Goal: Transaction & Acquisition: Purchase product/service

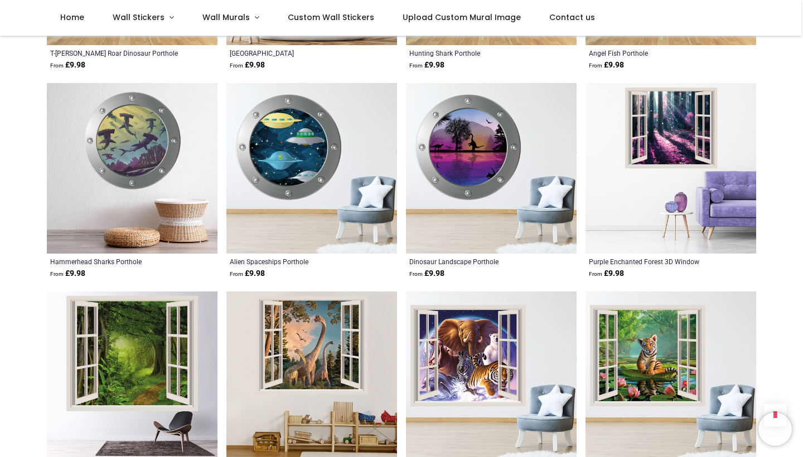
scroll to position [18994, 0]
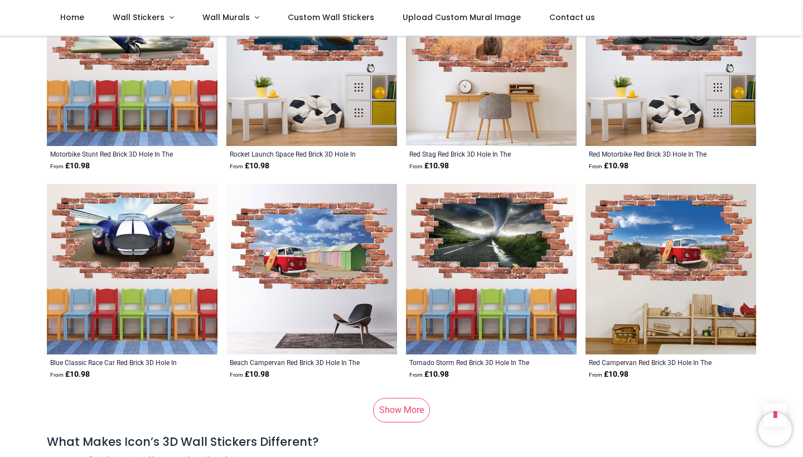
scroll to position [21756, 0]
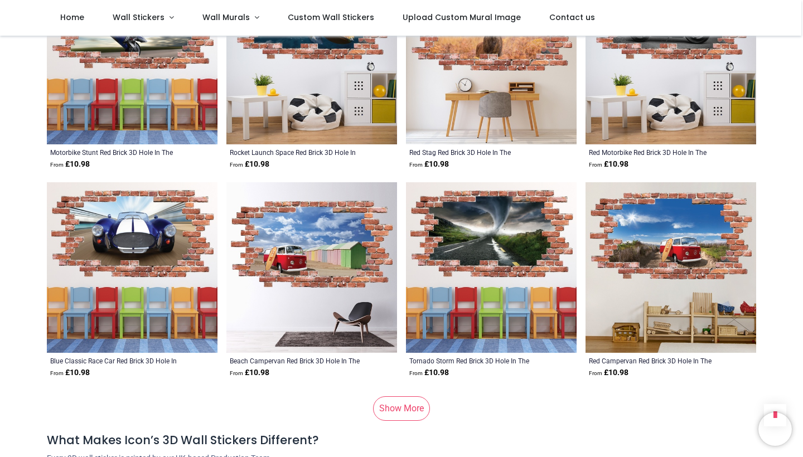
click at [411, 396] on link "Show More" at bounding box center [401, 408] width 57 height 25
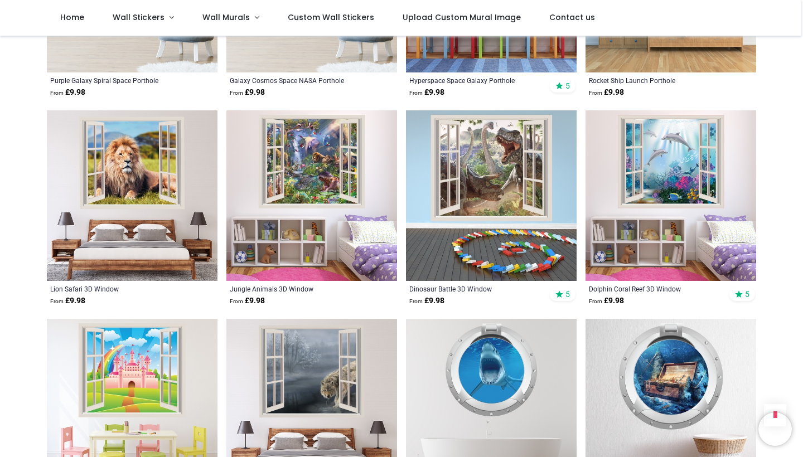
scroll to position [759, 0]
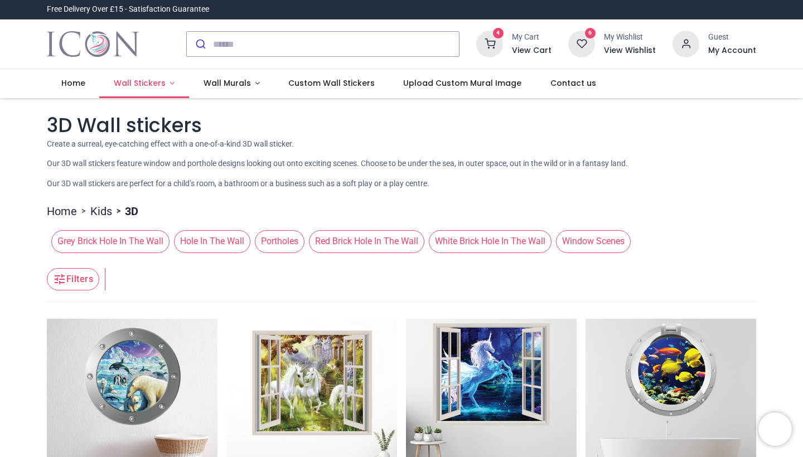
click at [167, 83] on link "Wall Stickers" at bounding box center [144, 83] width 90 height 29
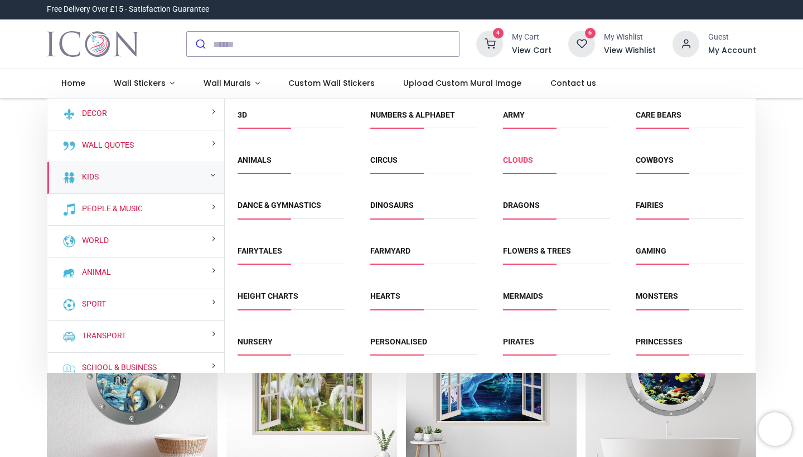
click at [516, 158] on link "Clouds" at bounding box center [518, 160] width 30 height 9
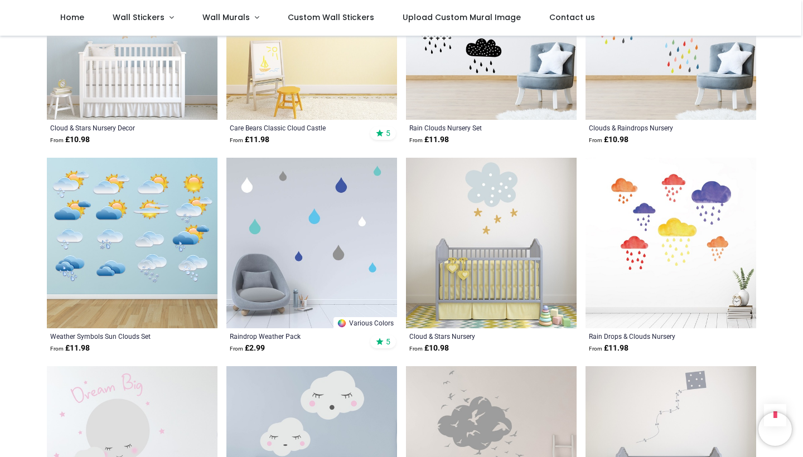
scroll to position [725, 0]
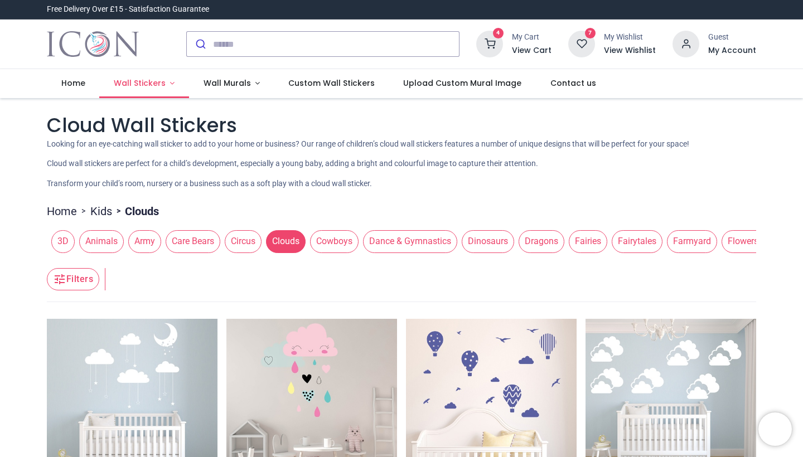
click at [161, 80] on span "Wall Stickers" at bounding box center [140, 82] width 52 height 11
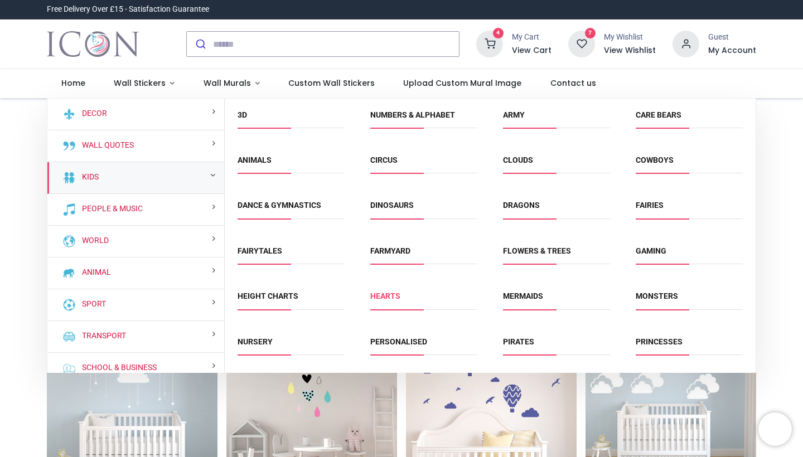
click at [389, 296] on link "Hearts" at bounding box center [385, 296] width 30 height 9
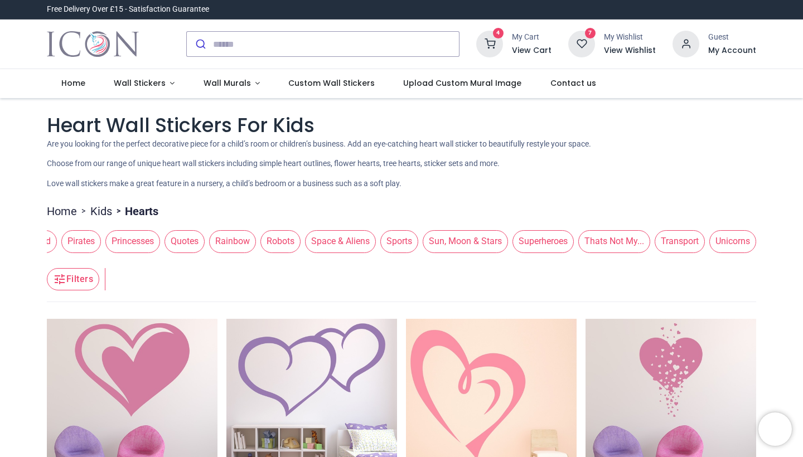
scroll to position [0, 1258]
click at [528, 50] on h6 "View Cart" at bounding box center [532, 50] width 40 height 11
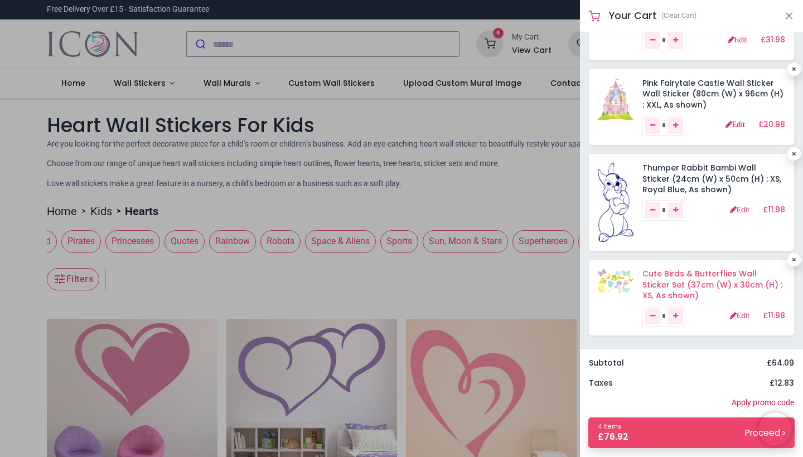
scroll to position [57, 0]
click at [731, 314] on link "Edit" at bounding box center [740, 316] width 20 height 8
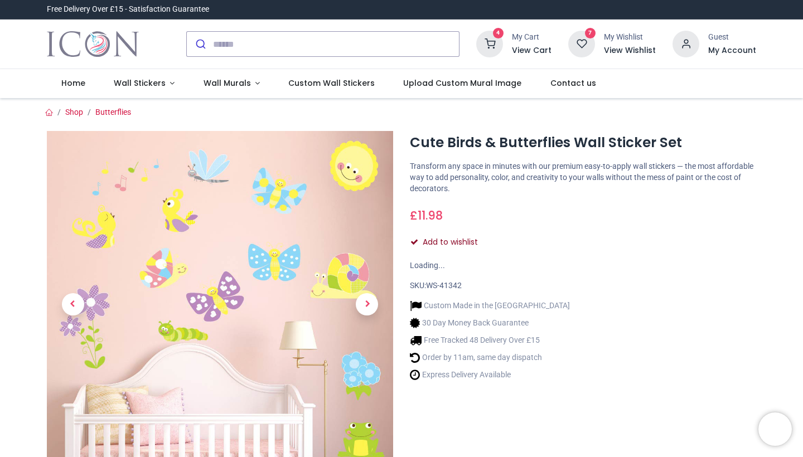
click at [414, 240] on icon "Add to wishlist" at bounding box center [414, 242] width 8 height 8
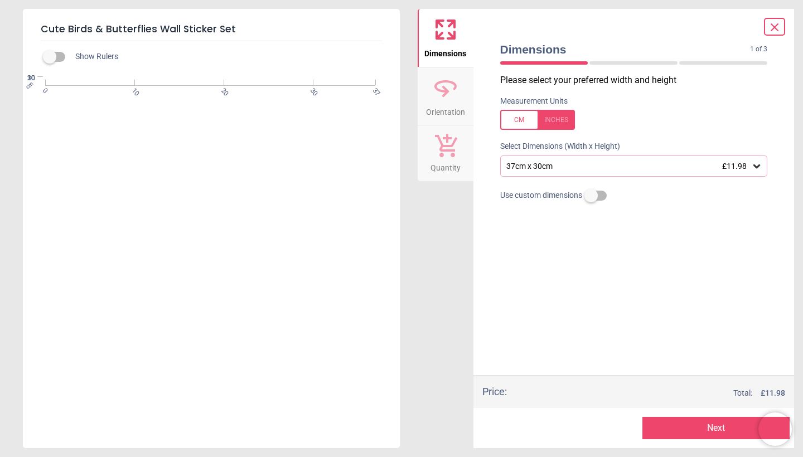
click at [775, 28] on icon at bounding box center [774, 27] width 7 height 7
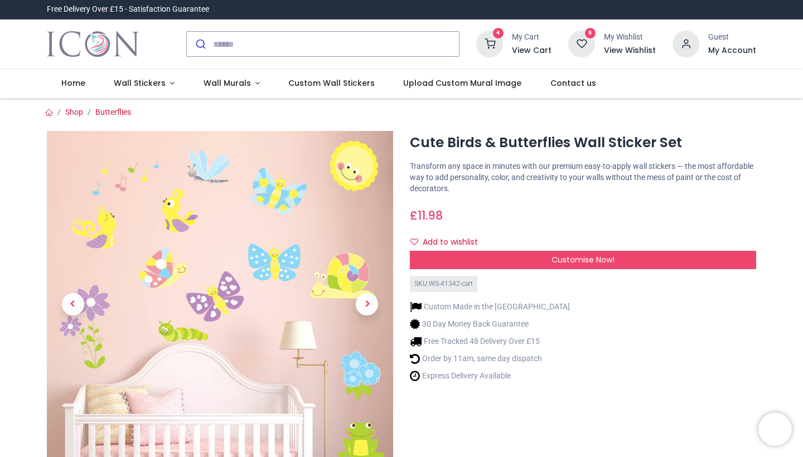
click at [531, 50] on h6 "View Cart" at bounding box center [532, 50] width 40 height 11
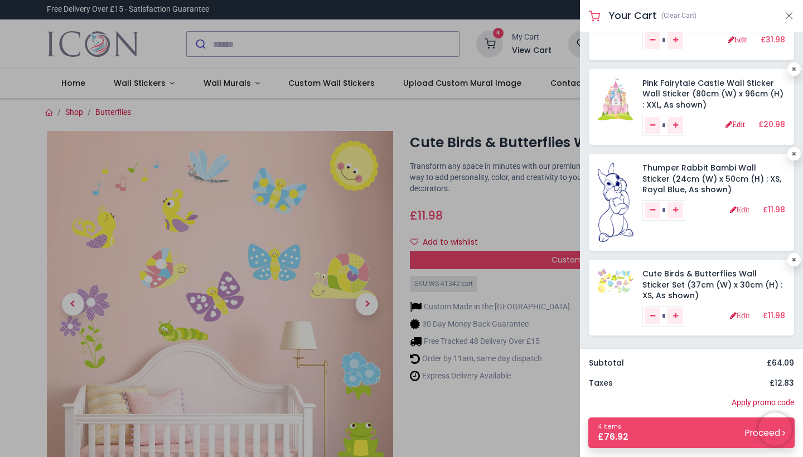
scroll to position [57, 0]
click at [792, 258] on icon at bounding box center [794, 261] width 4 height 6
type input "*"
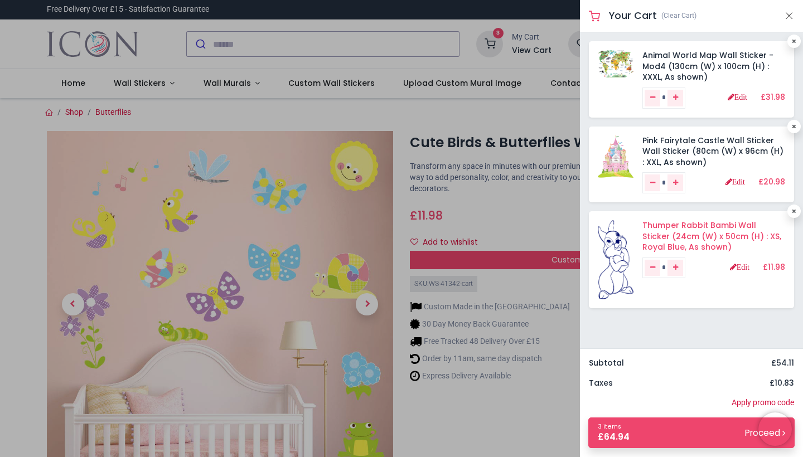
click at [672, 227] on link "Thumper Rabbit Bambi Wall Sticker (24cm (W) x 50cm (H) : XS, Royal Blue, As sho…" at bounding box center [711, 236] width 139 height 33
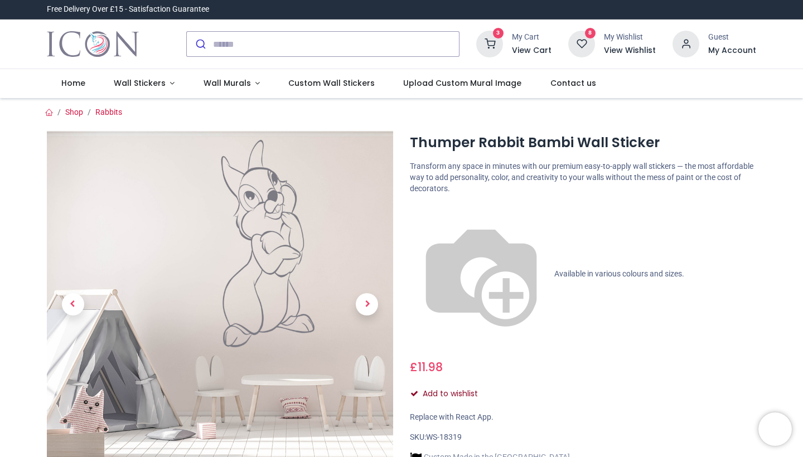
click at [459, 385] on button "Add to wishlist" at bounding box center [448, 394] width 77 height 19
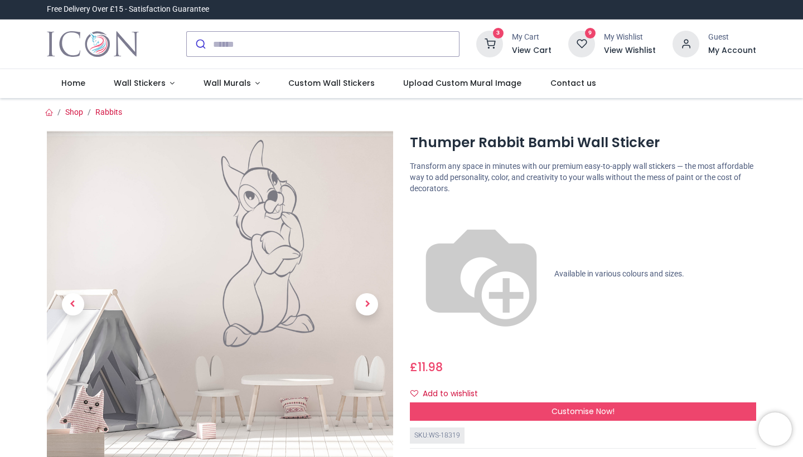
click at [496, 46] on icon at bounding box center [489, 44] width 27 height 27
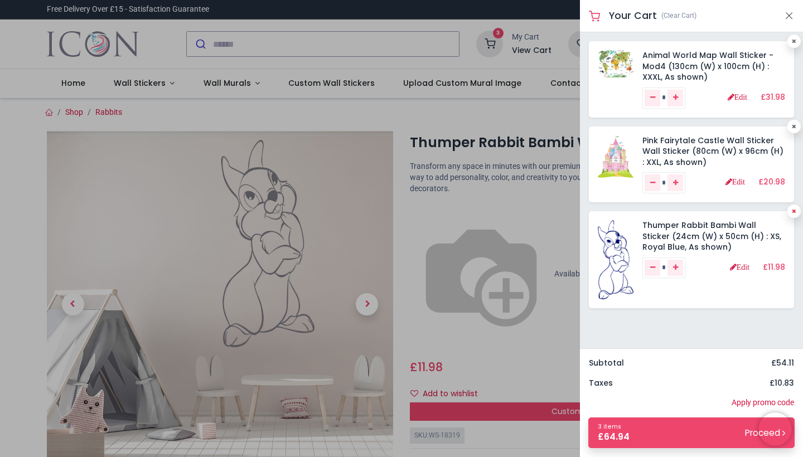
click at [795, 208] on icon at bounding box center [794, 211] width 4 height 6
type input "*"
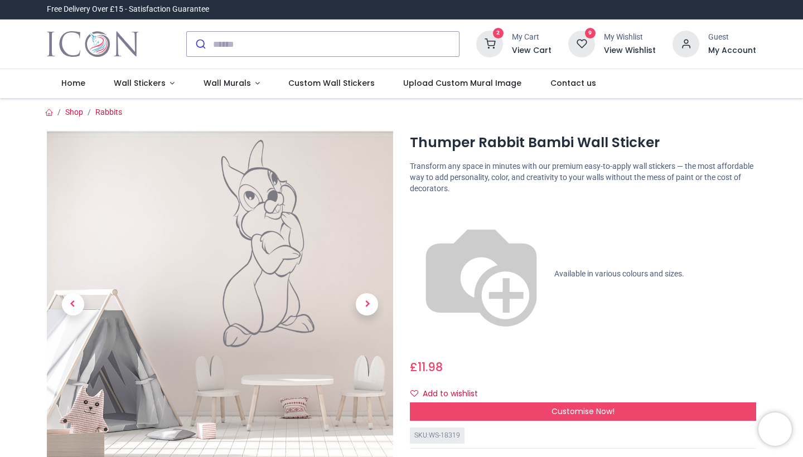
click at [529, 195] on div at bounding box center [401, 228] width 803 height 457
